Goal: Check status: Check status

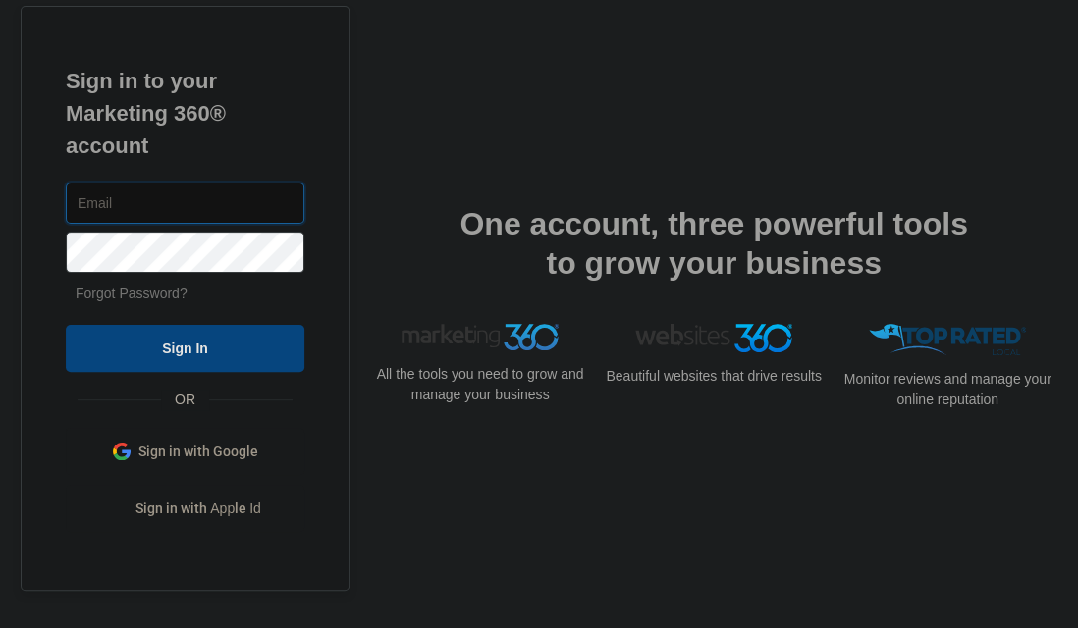
type input "[EMAIL_ADDRESS][DOMAIN_NAME]"
click at [238, 335] on input "Sign In" at bounding box center [185, 348] width 239 height 47
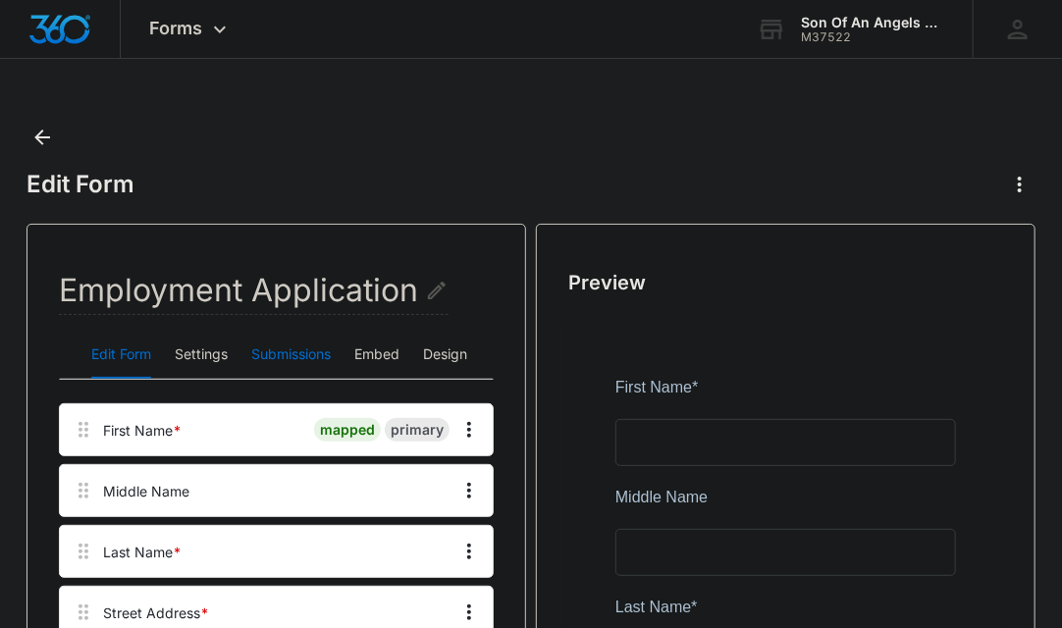
click at [291, 342] on button "Submissions" at bounding box center [291, 355] width 80 height 47
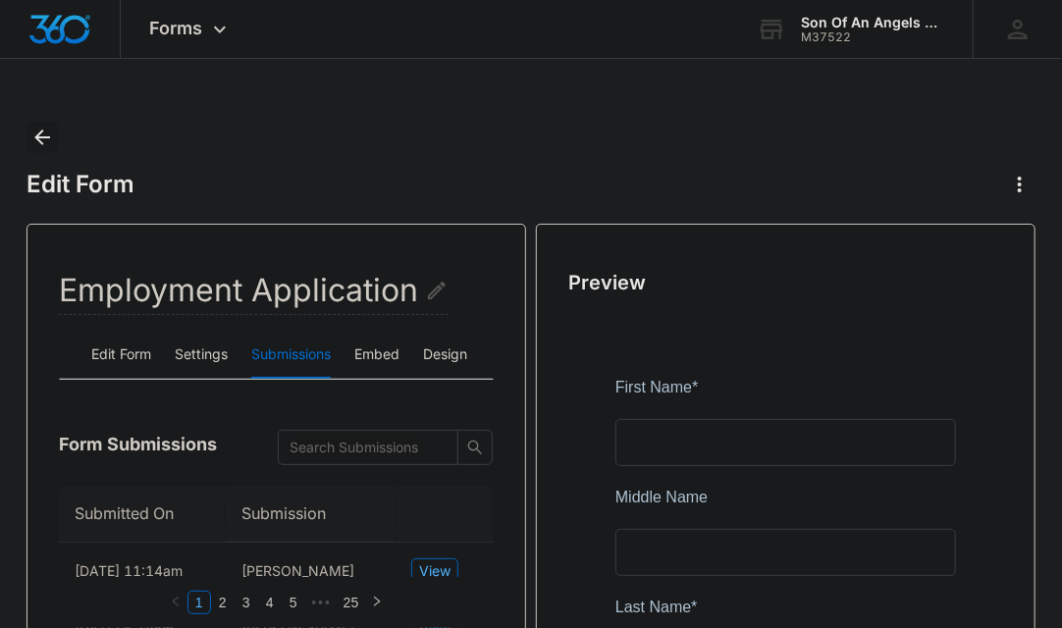
click at [40, 136] on icon "Back" at bounding box center [42, 138] width 16 height 16
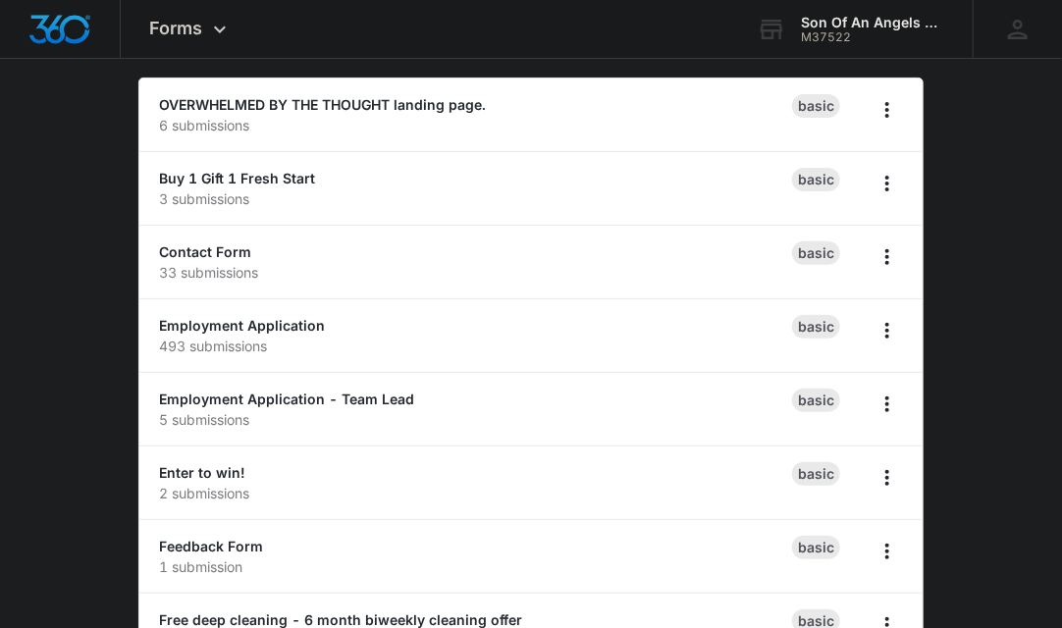
scroll to position [329, 0]
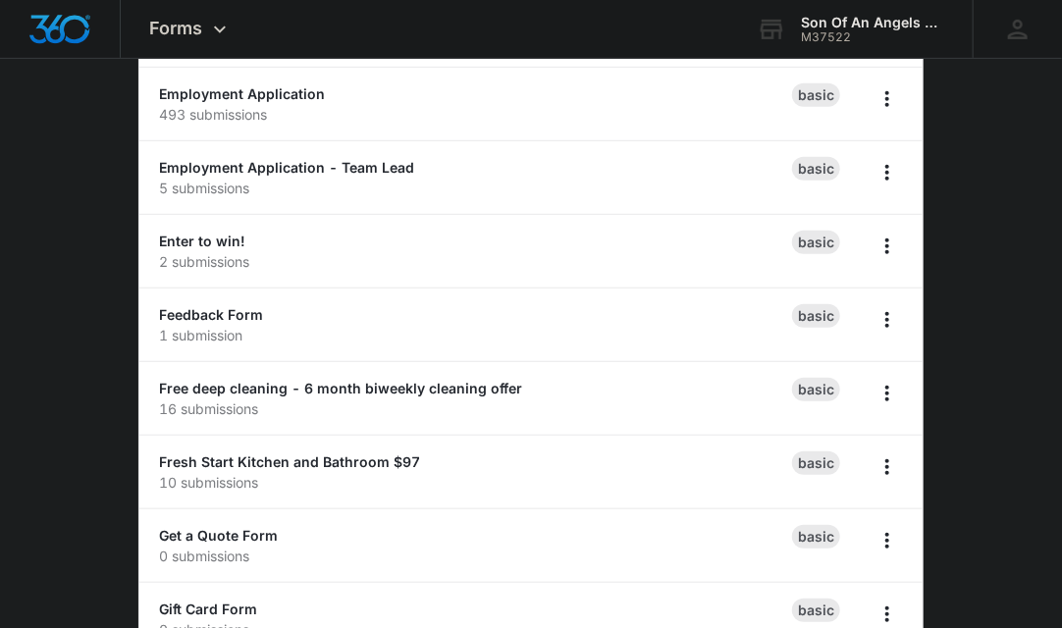
click at [472, 304] on div "Feedback Form 1 submission" at bounding box center [475, 324] width 633 height 41
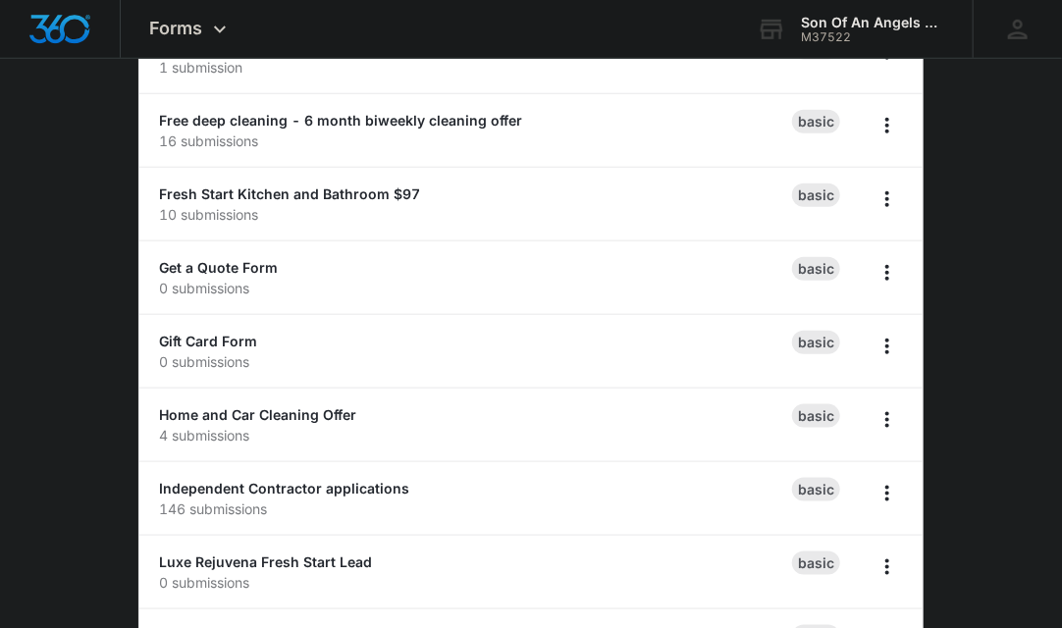
scroll to position [596, 0]
click at [247, 487] on link "Independent Contractor applications" at bounding box center [284, 489] width 250 height 17
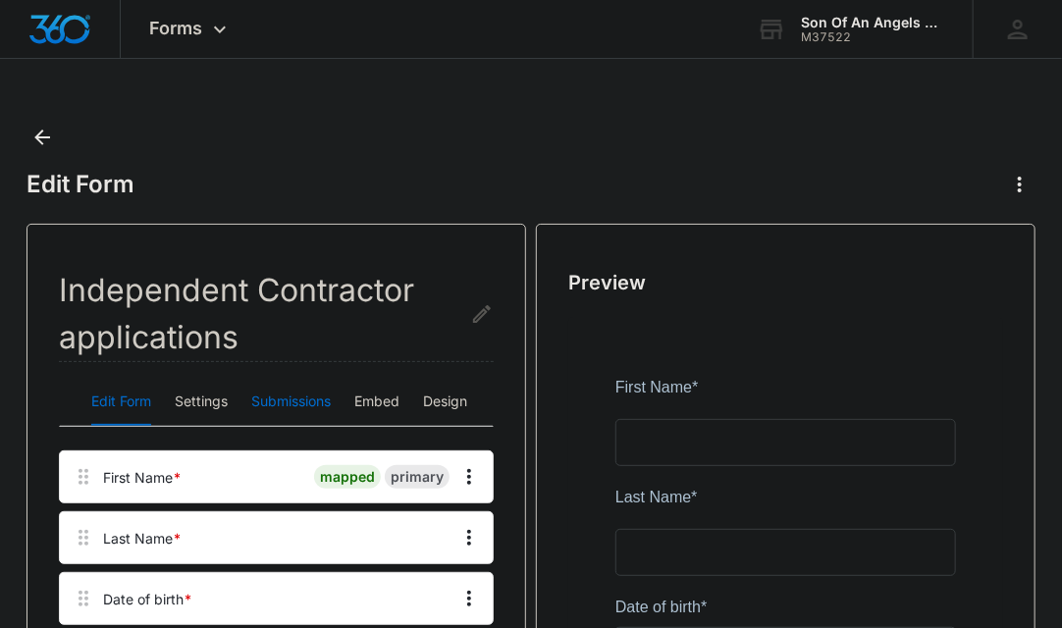
click at [291, 395] on button "Submissions" at bounding box center [291, 402] width 80 height 47
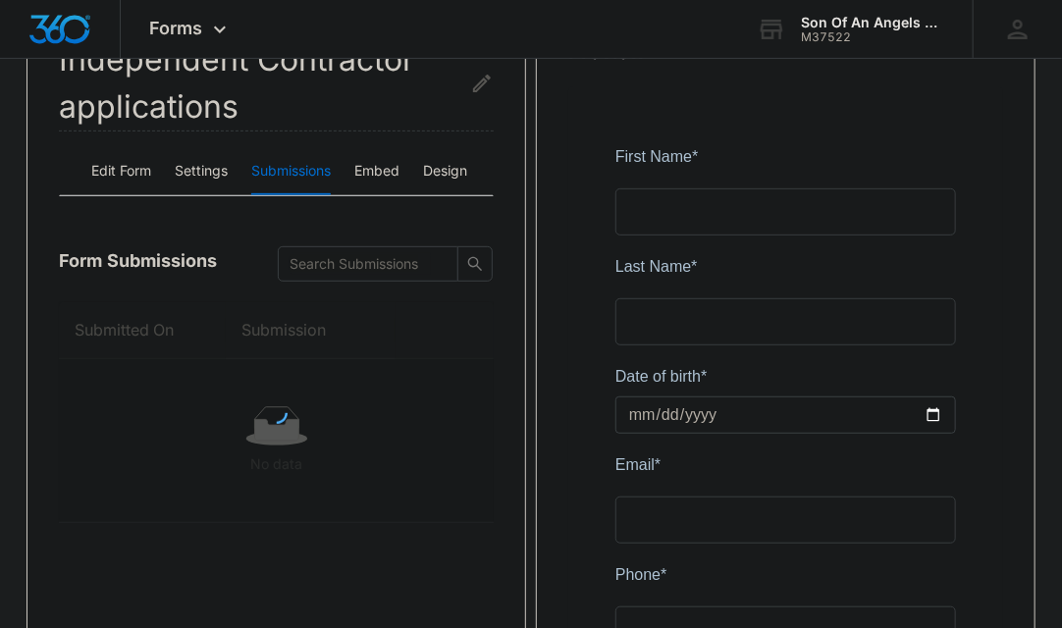
scroll to position [232, 0]
